Goal: Task Accomplishment & Management: Use online tool/utility

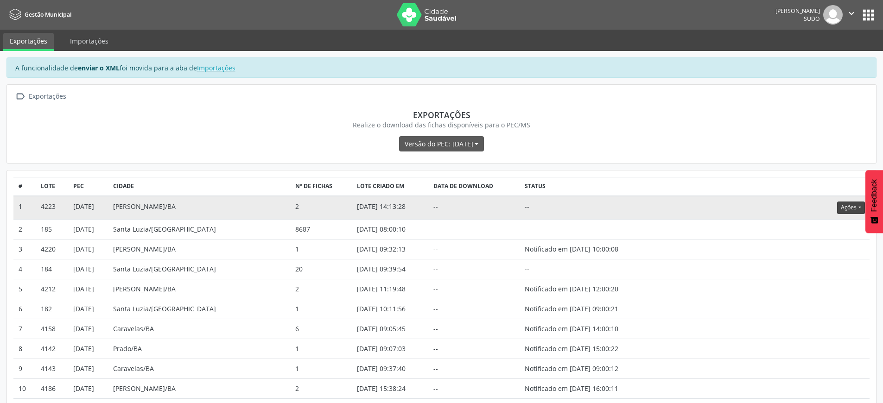
click at [844, 208] on button "Ações" at bounding box center [850, 208] width 27 height 13
click at [822, 267] on link "Atualizar" at bounding box center [832, 265] width 64 height 13
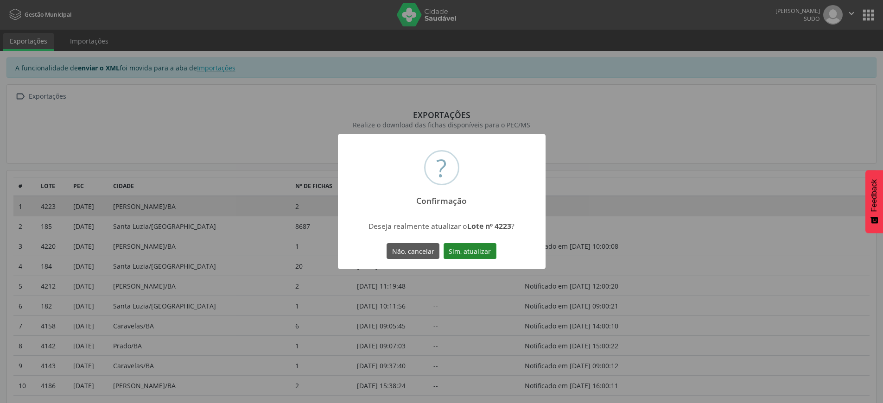
click at [476, 252] on button "Sim, atualizar" at bounding box center [470, 251] width 53 height 16
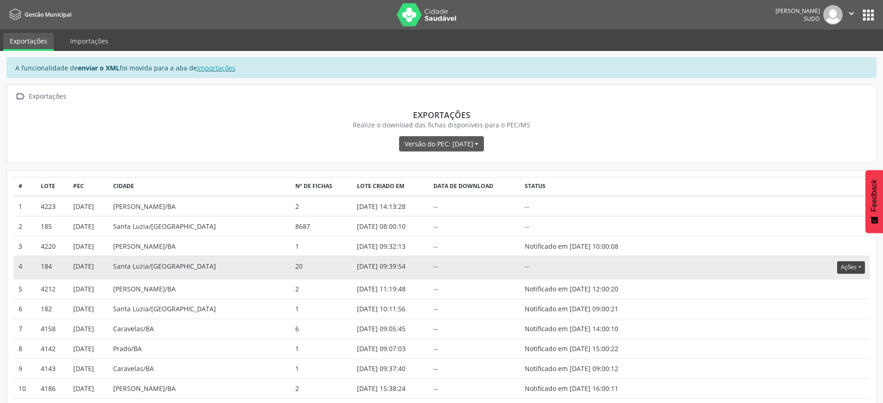
click at [852, 271] on button "Ações" at bounding box center [850, 267] width 27 height 13
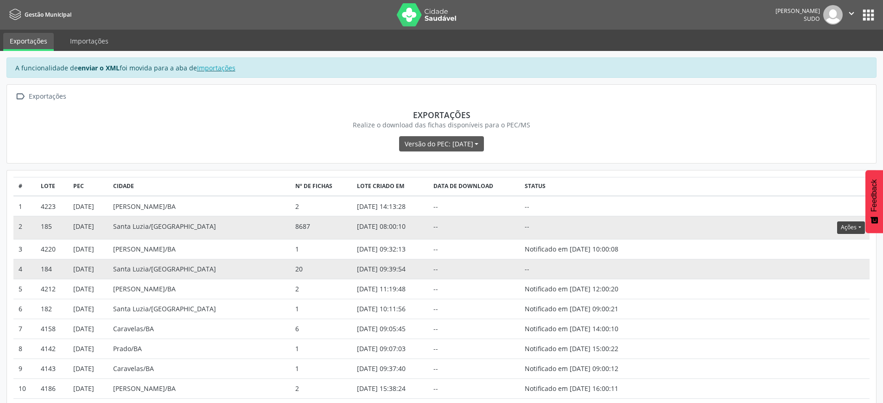
click at [846, 232] on button "Ações" at bounding box center [850, 228] width 27 height 13
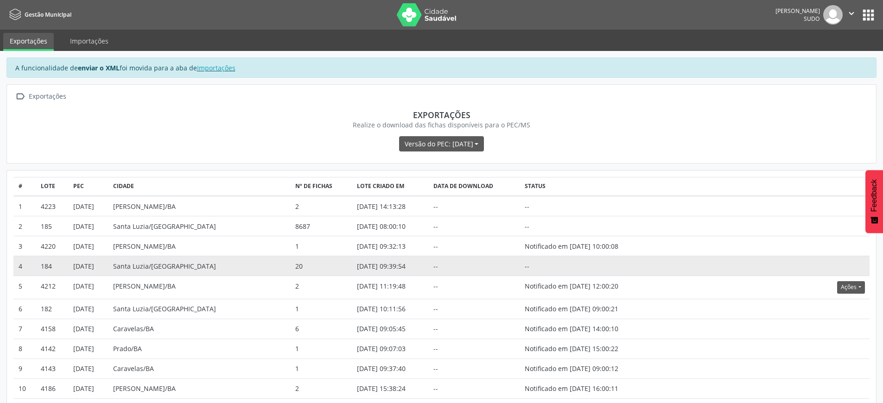
drag, startPoint x: 768, startPoint y: 276, endPoint x: 789, endPoint y: 158, distance: 120.1
click at [766, 274] on tbody "1 4223 5.3.31 Teixeira de Freitas/BA 2 07/10/2025 14:13:28 -- -- 2 185 5.3.31 S…" at bounding box center [441, 347] width 856 height 302
click at [851, 13] on icon "" at bounding box center [851, 13] width 10 height 10
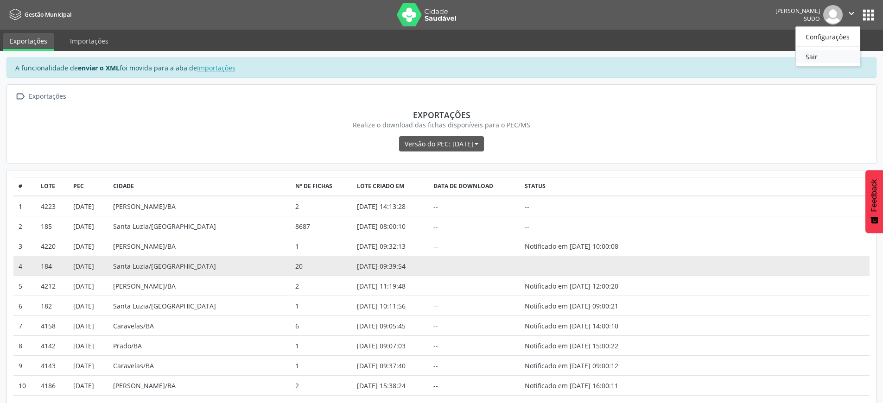
click at [827, 59] on link "Sair" at bounding box center [828, 56] width 64 height 13
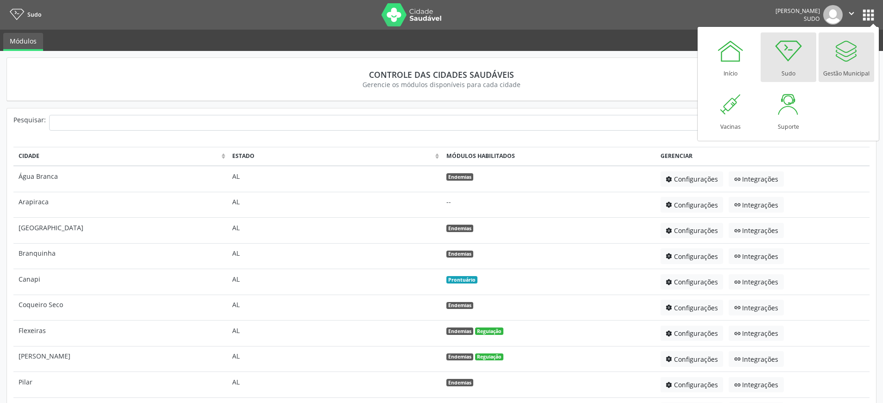
click at [830, 56] on link "Gestão Municipal" at bounding box center [847, 57] width 56 height 50
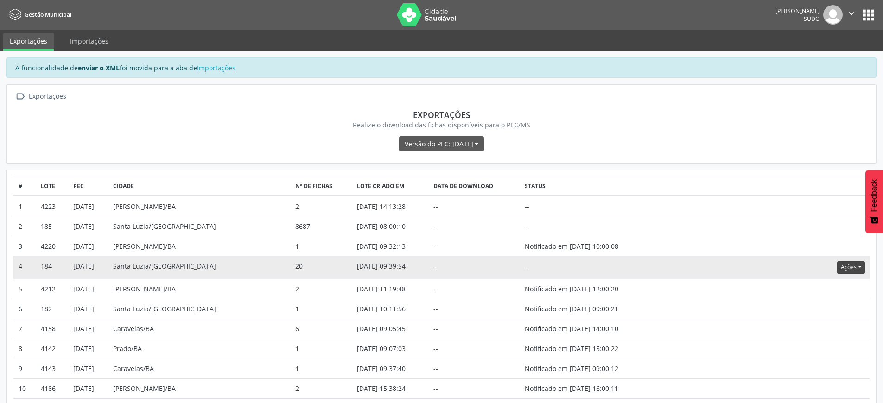
click at [850, 270] on button "Ações" at bounding box center [850, 267] width 27 height 13
click at [829, 329] on link "Atualizar" at bounding box center [832, 324] width 64 height 13
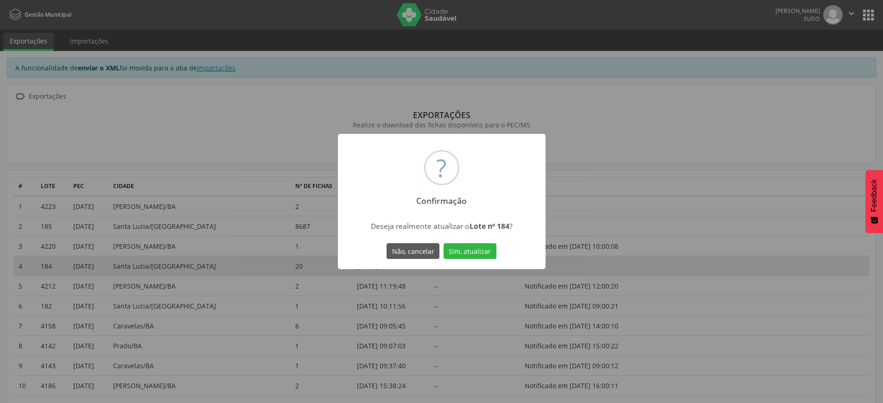
click at [471, 252] on button "Sim, atualizar" at bounding box center [470, 251] width 53 height 16
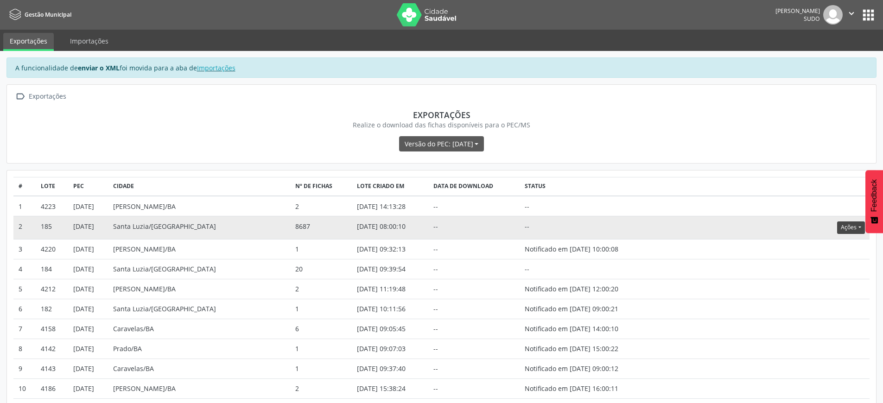
click at [855, 226] on button "Ações" at bounding box center [850, 228] width 27 height 13
click at [825, 284] on link "Atualizar" at bounding box center [832, 285] width 64 height 13
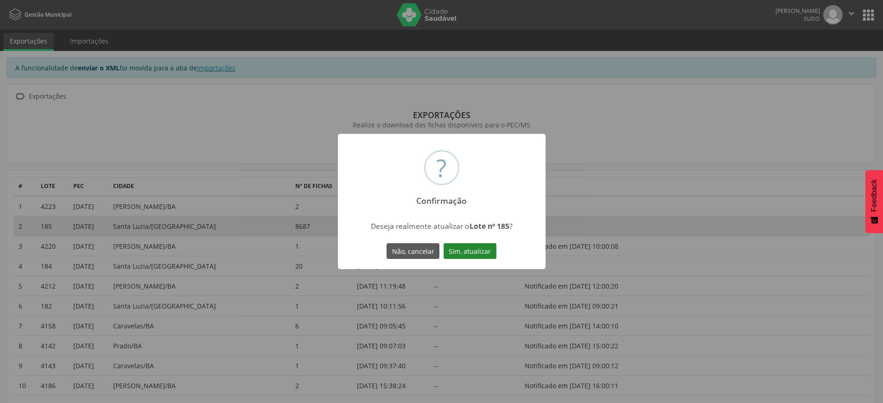
click at [474, 250] on button "Sim, atualizar" at bounding box center [470, 251] width 53 height 16
